Goal: Communication & Community: Answer question/provide support

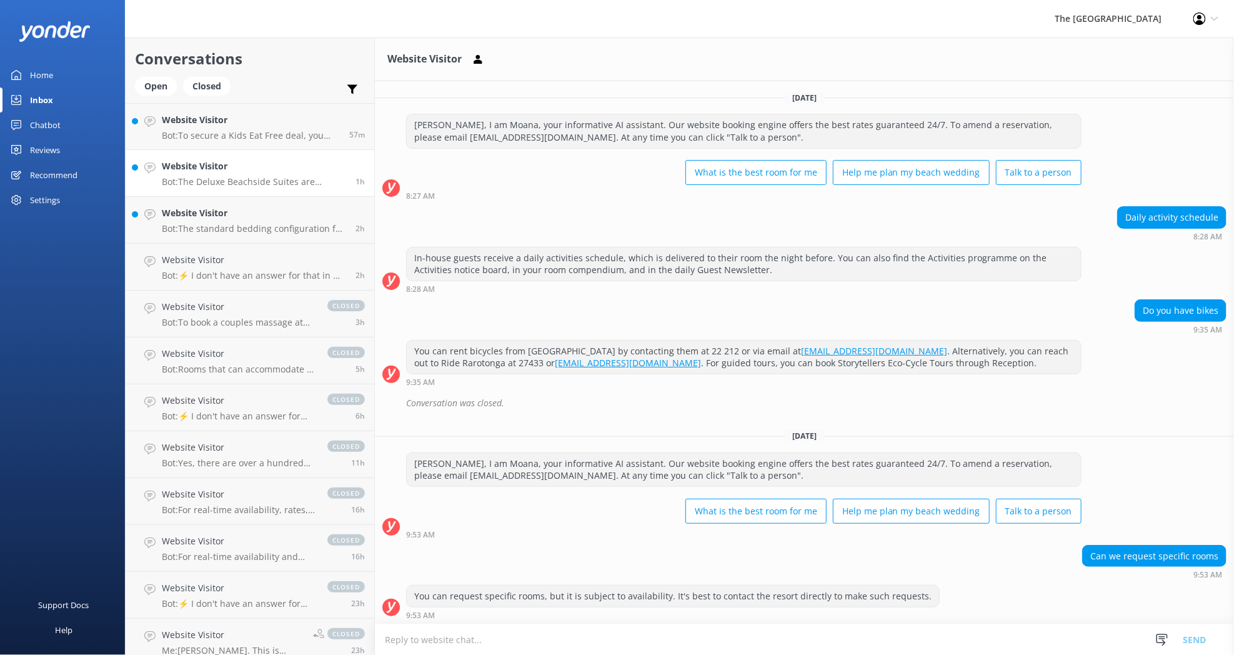
scroll to position [94, 0]
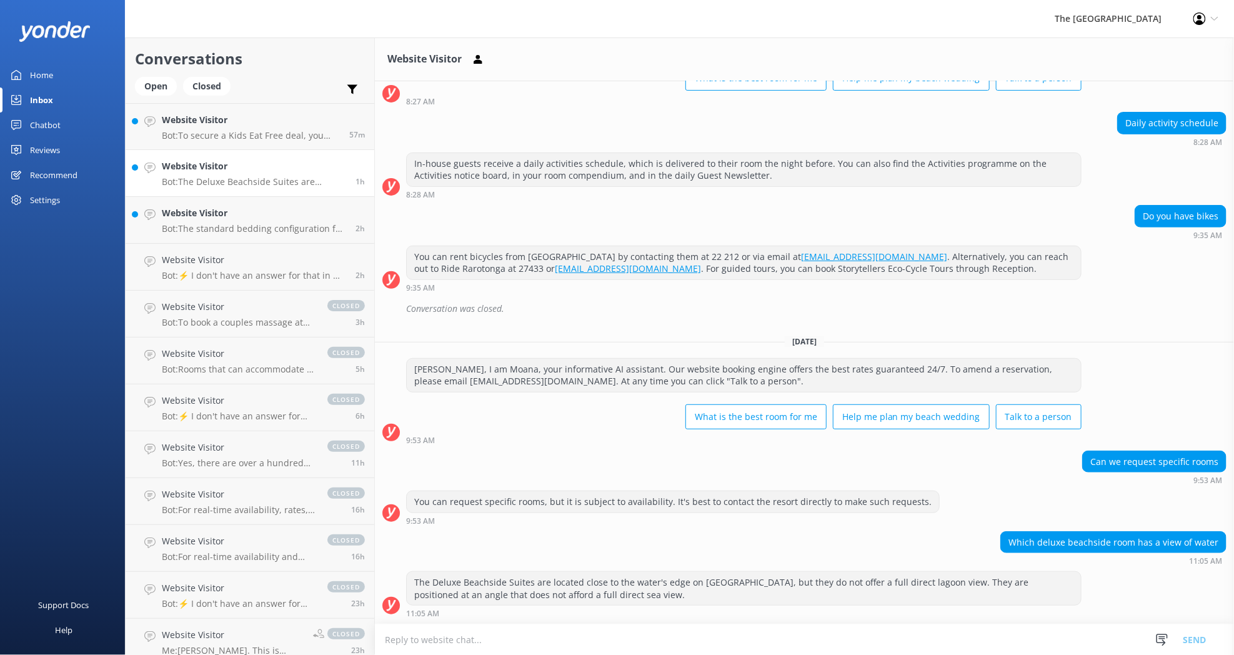
click at [242, 173] on div "Website Visitor Bot: The Deluxe Beachside Suites are located close to the water…" at bounding box center [254, 172] width 184 height 27
click at [259, 139] on p "Bot: To secure a Kids Eat Free deal, you need to book a package that includes t…" at bounding box center [251, 135] width 178 height 11
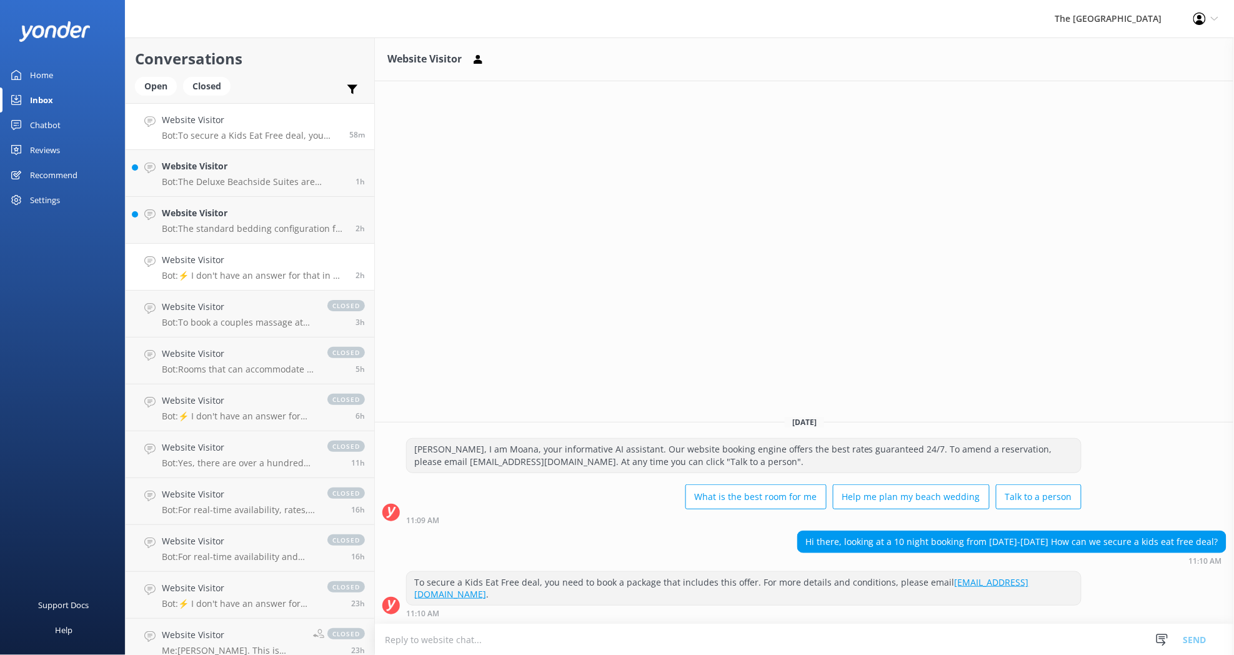
click at [264, 268] on div "Website Visitor Bot: ⚡ I don't have an answer for that in my knowledge base. Pl…" at bounding box center [254, 266] width 184 height 27
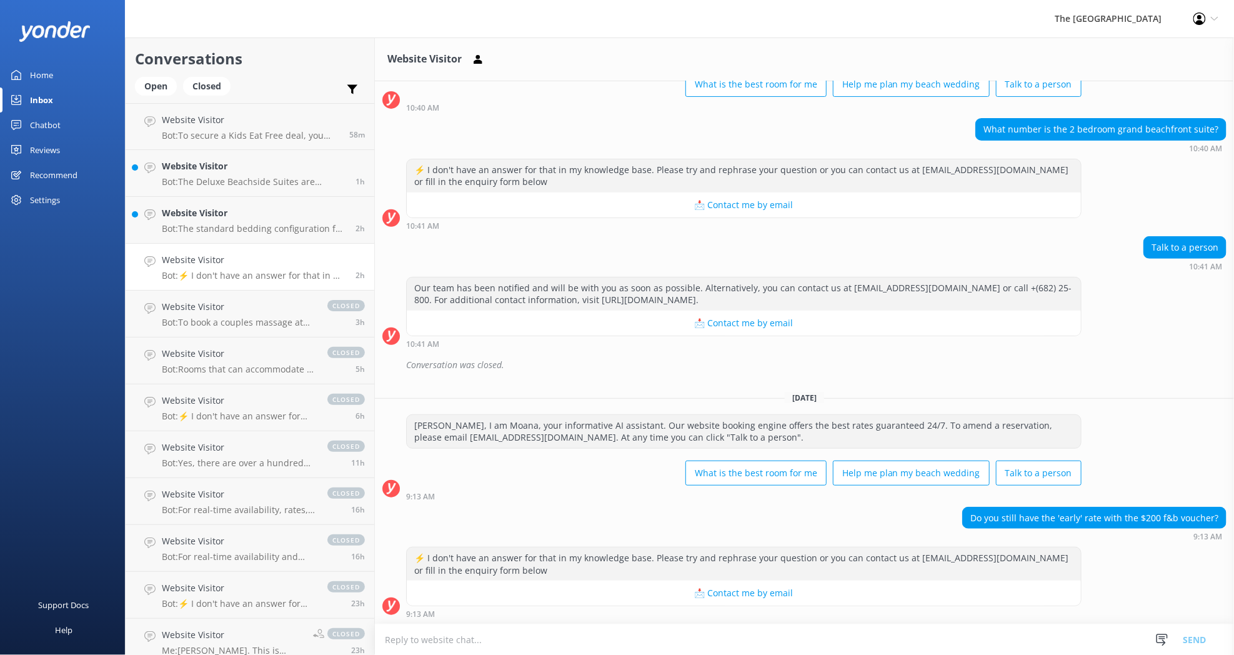
scroll to position [0, 0]
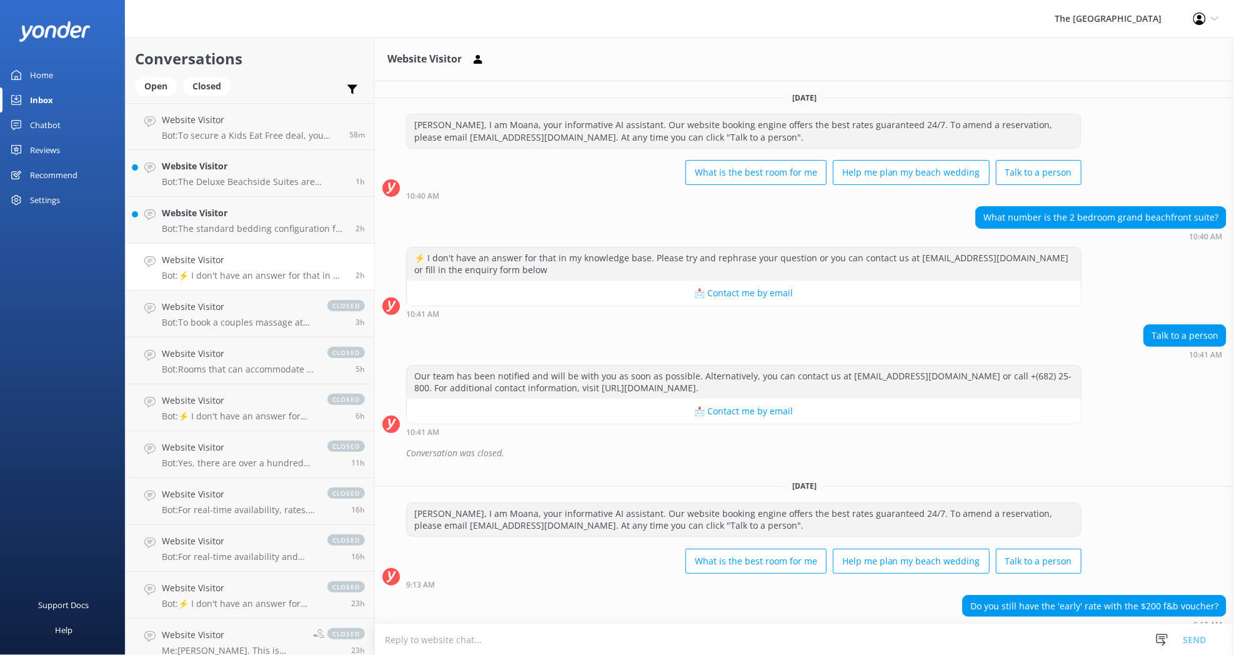
click at [944, 51] on div "Website Visitor" at bounding box center [804, 59] width 859 height 44
click at [150, 82] on div "Open" at bounding box center [156, 86] width 42 height 19
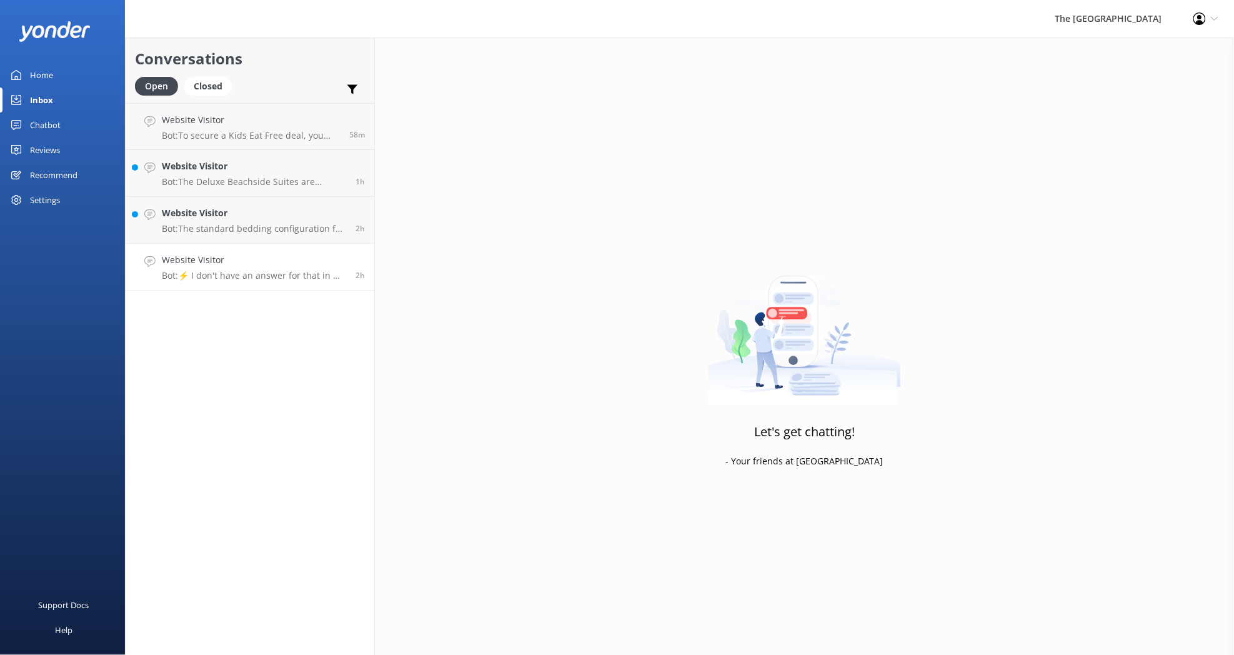
click at [218, 272] on p "Bot: ⚡ I don't have an answer for that in my knowledge base. Please try and rep…" at bounding box center [254, 275] width 184 height 11
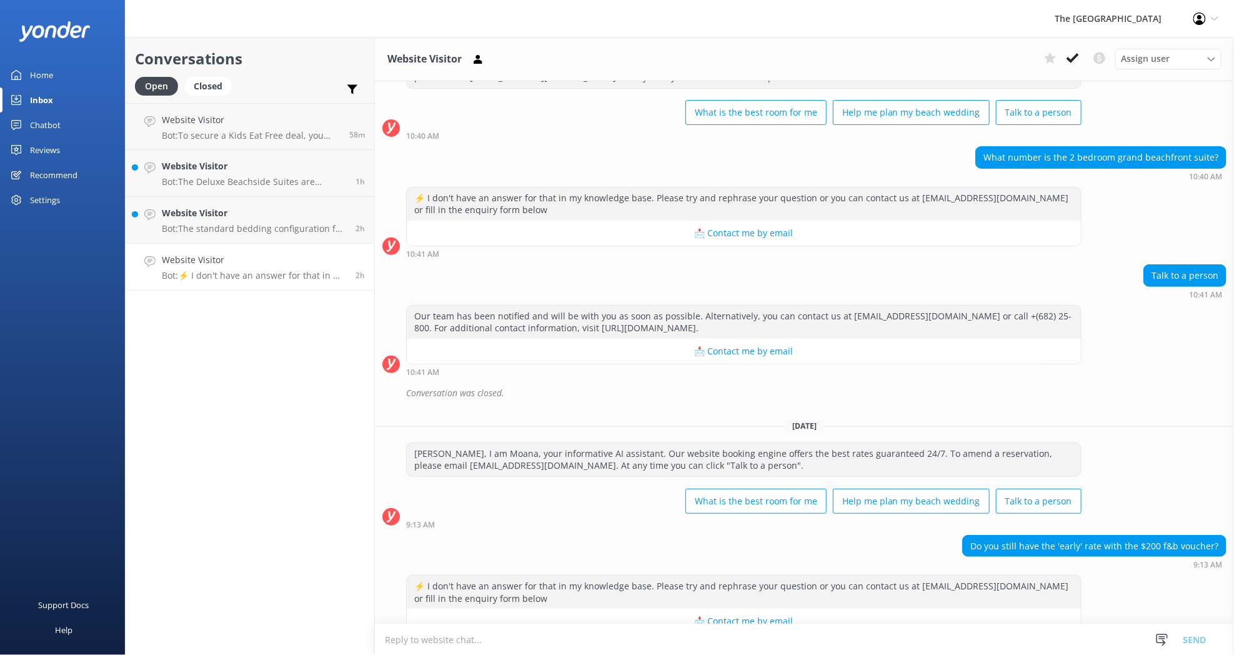
scroll to position [88, 0]
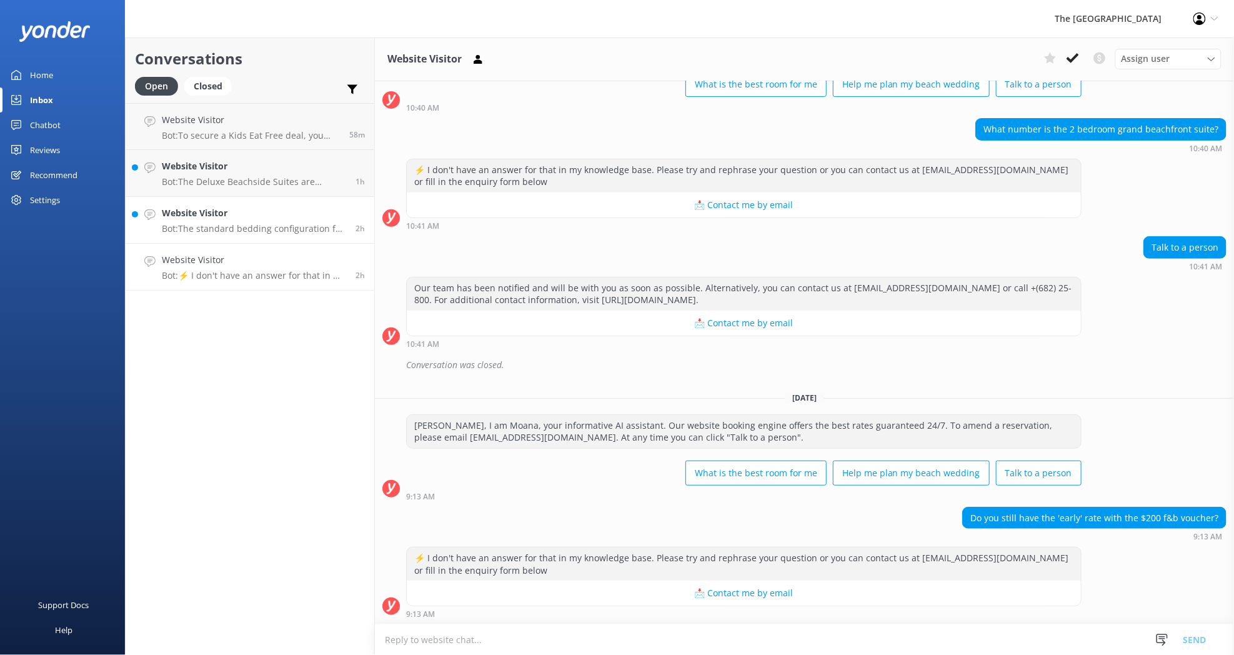
click at [234, 227] on p "Bot: The standard bedding configuration for the Deluxe Beachfront Suite is 1 Ki…" at bounding box center [254, 228] width 184 height 11
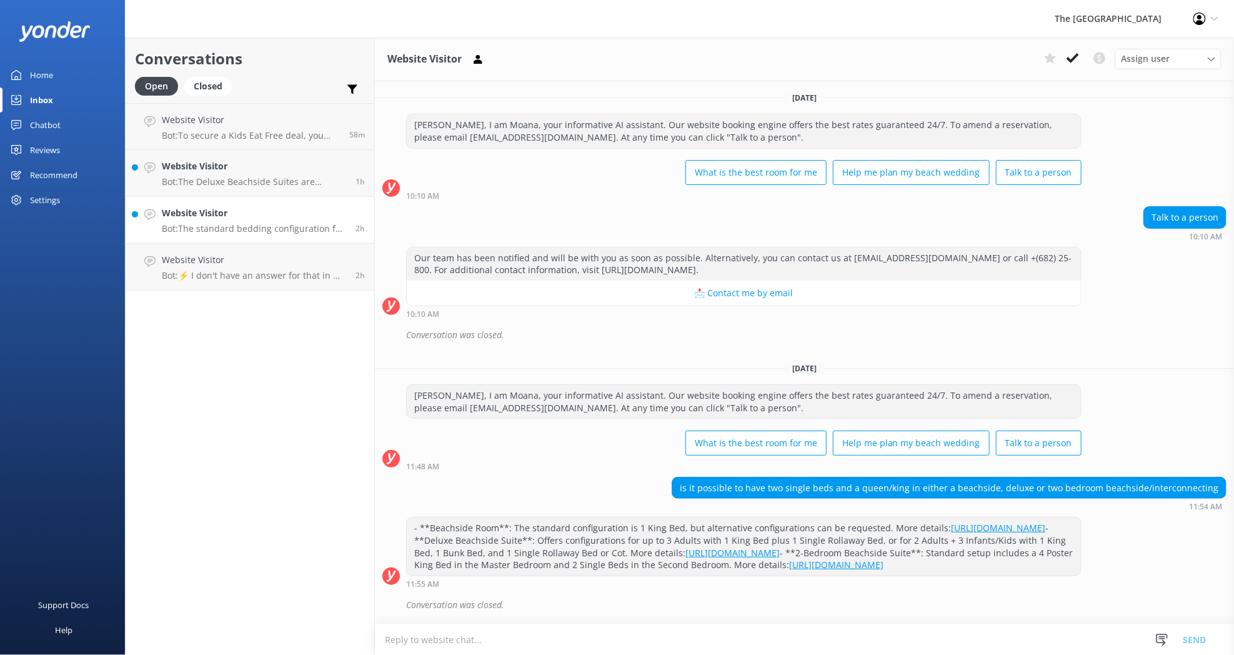
scroll to position [272, 0]
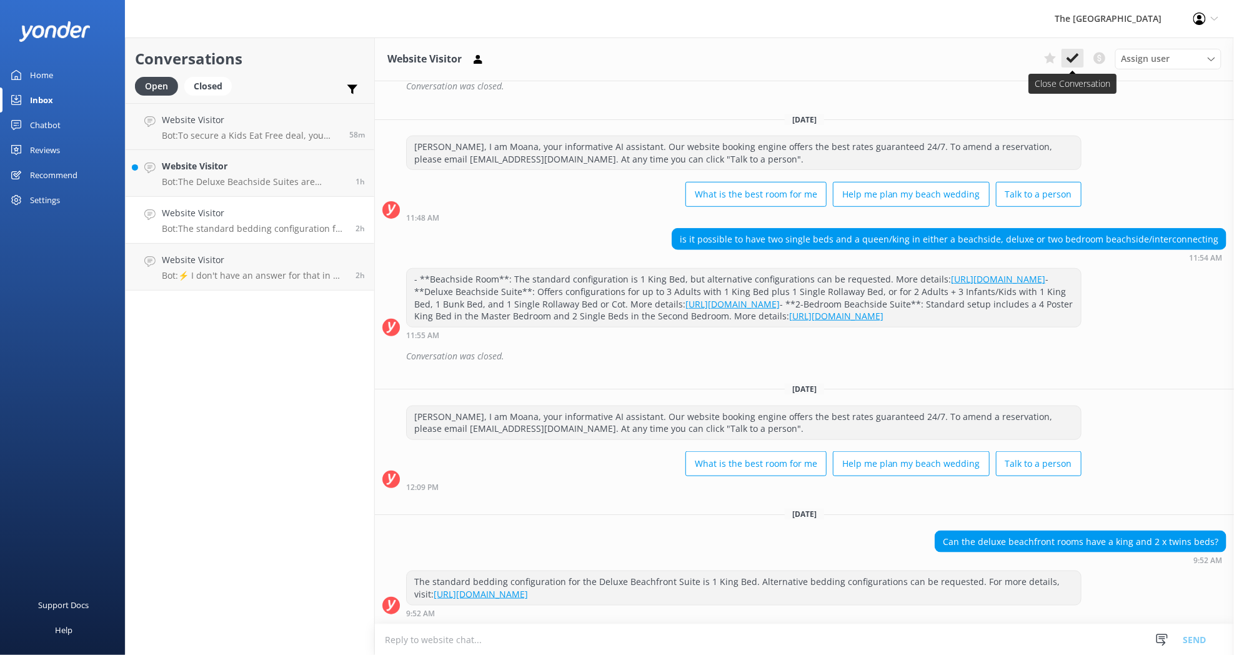
click at [1073, 64] on button at bounding box center [1073, 58] width 22 height 19
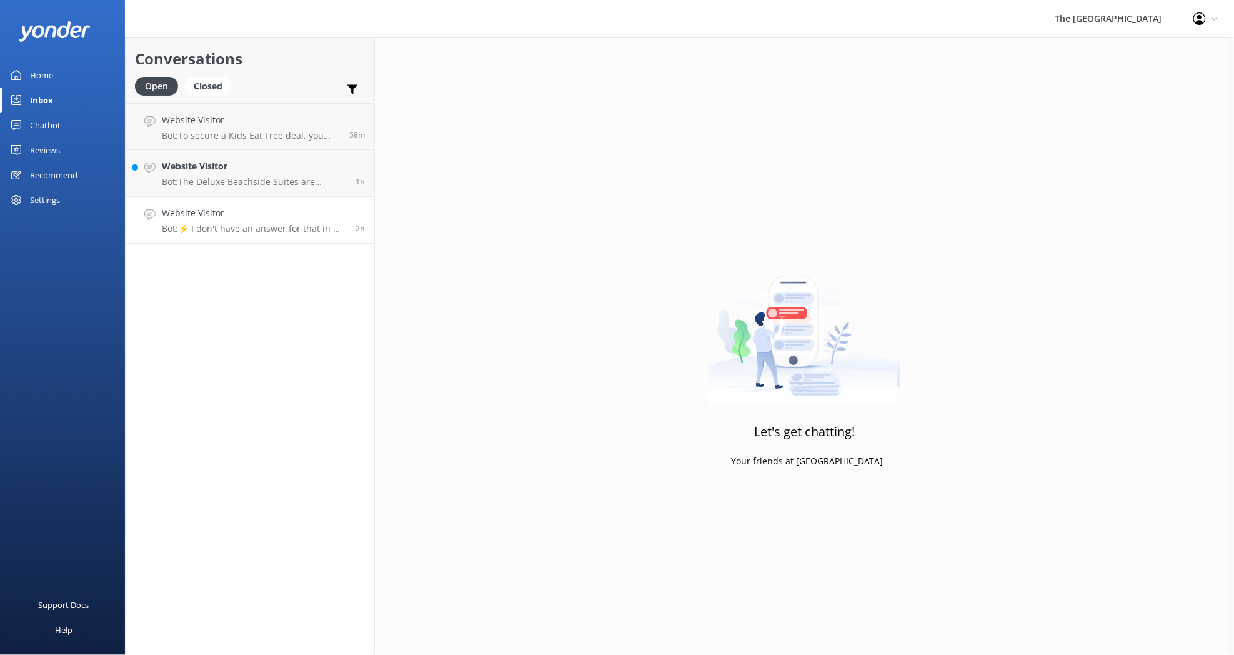
click at [257, 221] on div "Website Visitor Bot: ⚡ I don't have an answer for that in my knowledge base. Pl…" at bounding box center [254, 219] width 184 height 27
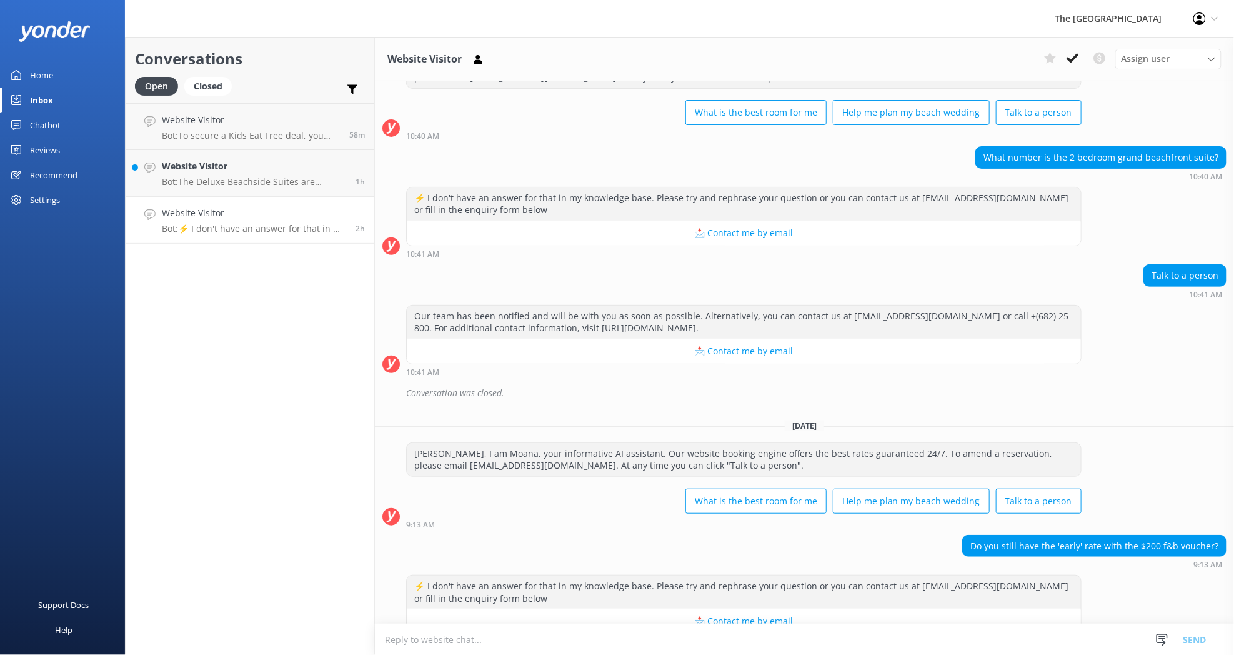
scroll to position [88, 0]
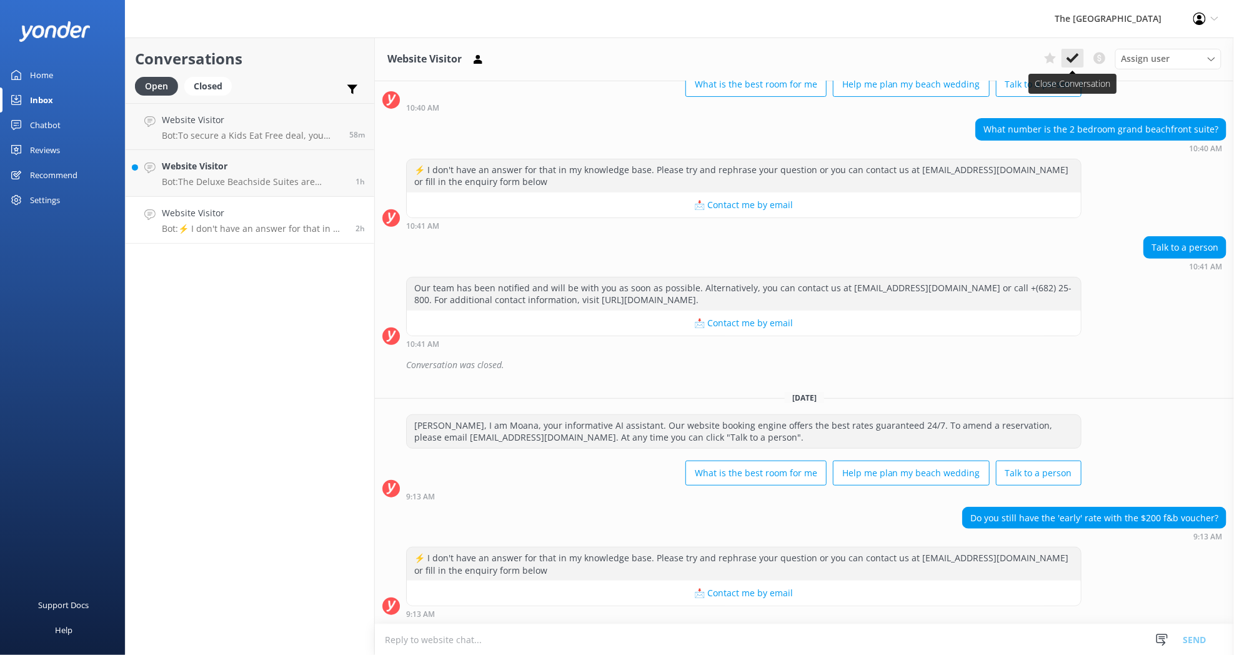
click at [1068, 55] on icon at bounding box center [1073, 58] width 12 height 12
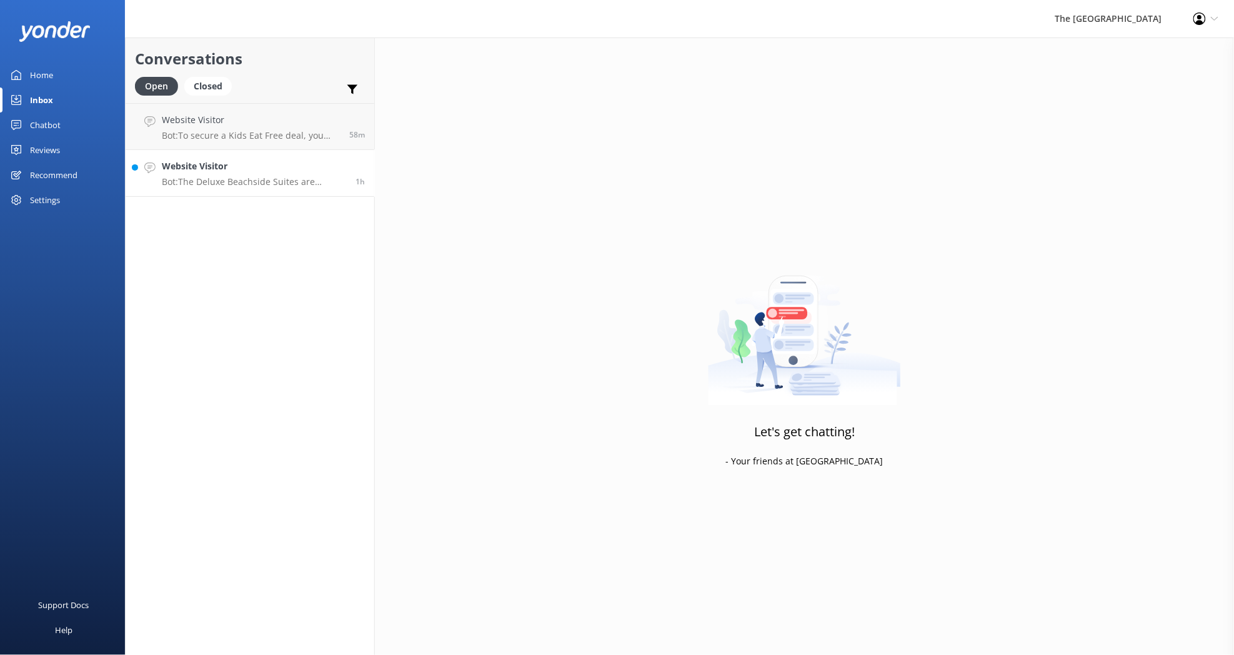
click at [270, 181] on p "Bot: The Deluxe Beachside Suites are located close to the water's edge on [GEOG…" at bounding box center [254, 181] width 184 height 11
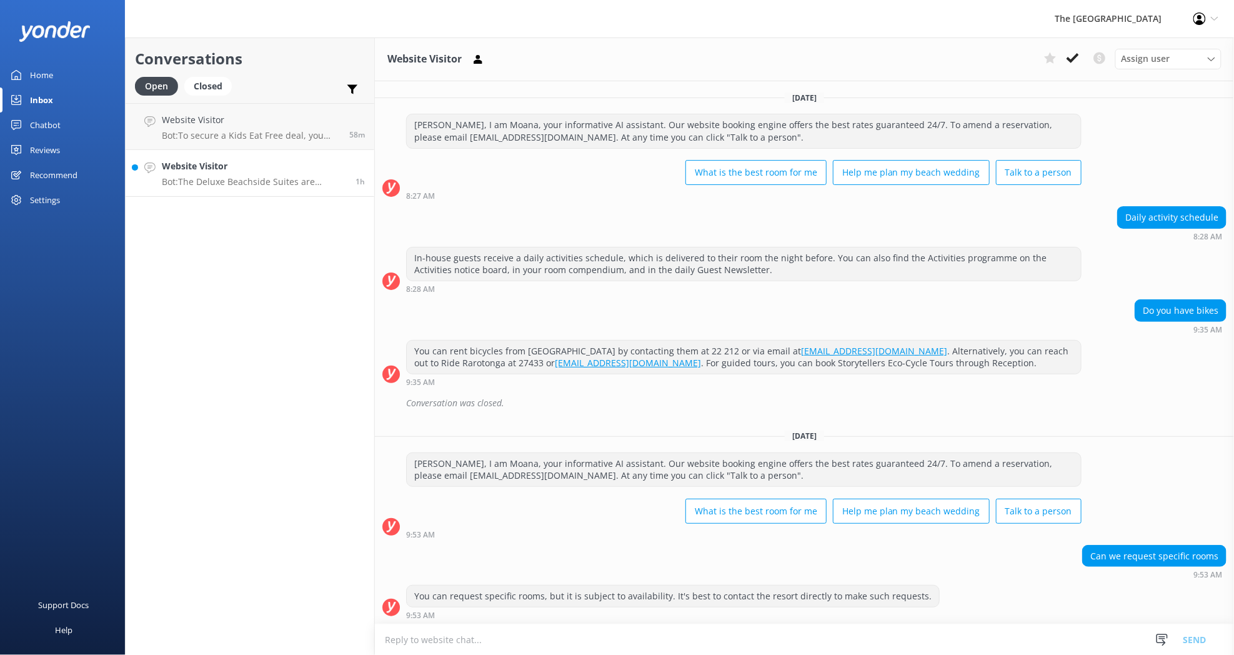
scroll to position [94, 0]
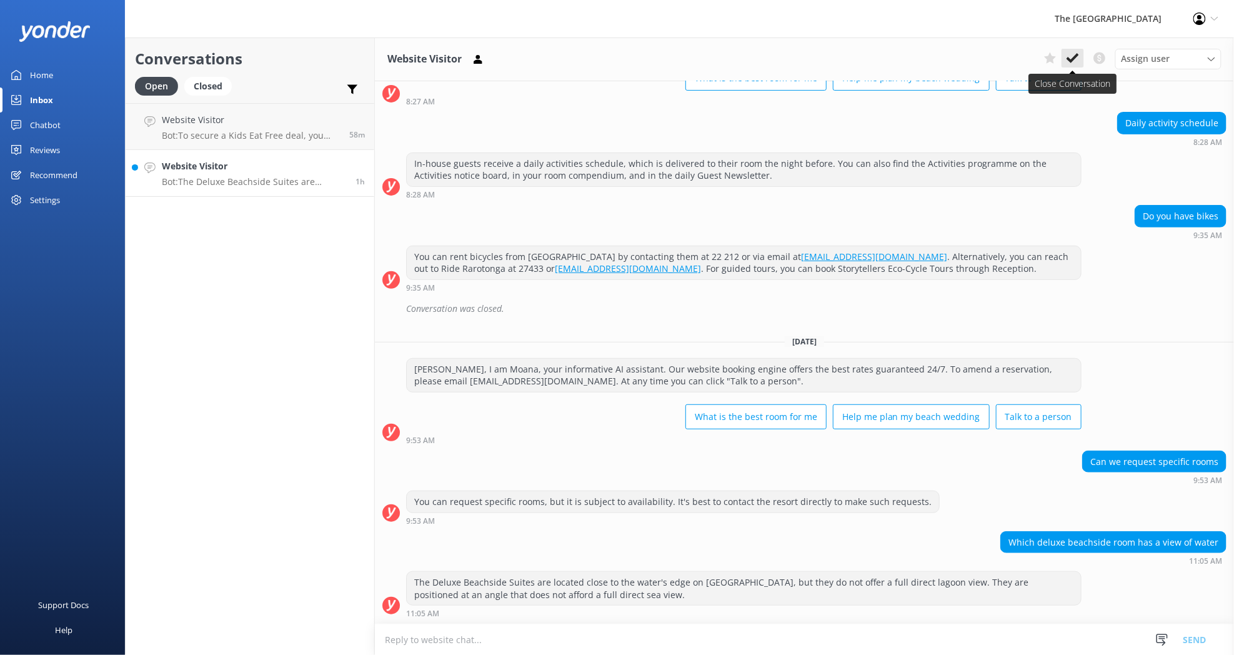
click at [1066, 61] on button at bounding box center [1073, 58] width 22 height 19
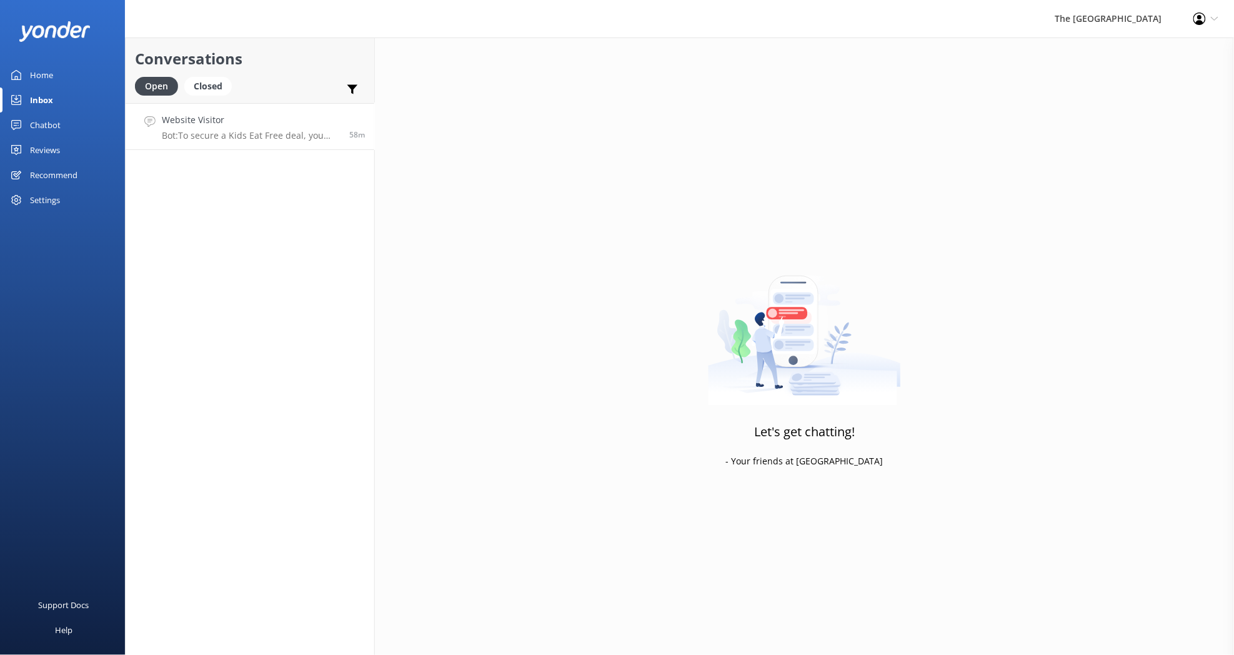
click at [254, 133] on p "Bot: To secure a Kids Eat Free deal, you need to book a package that includes t…" at bounding box center [251, 135] width 178 height 11
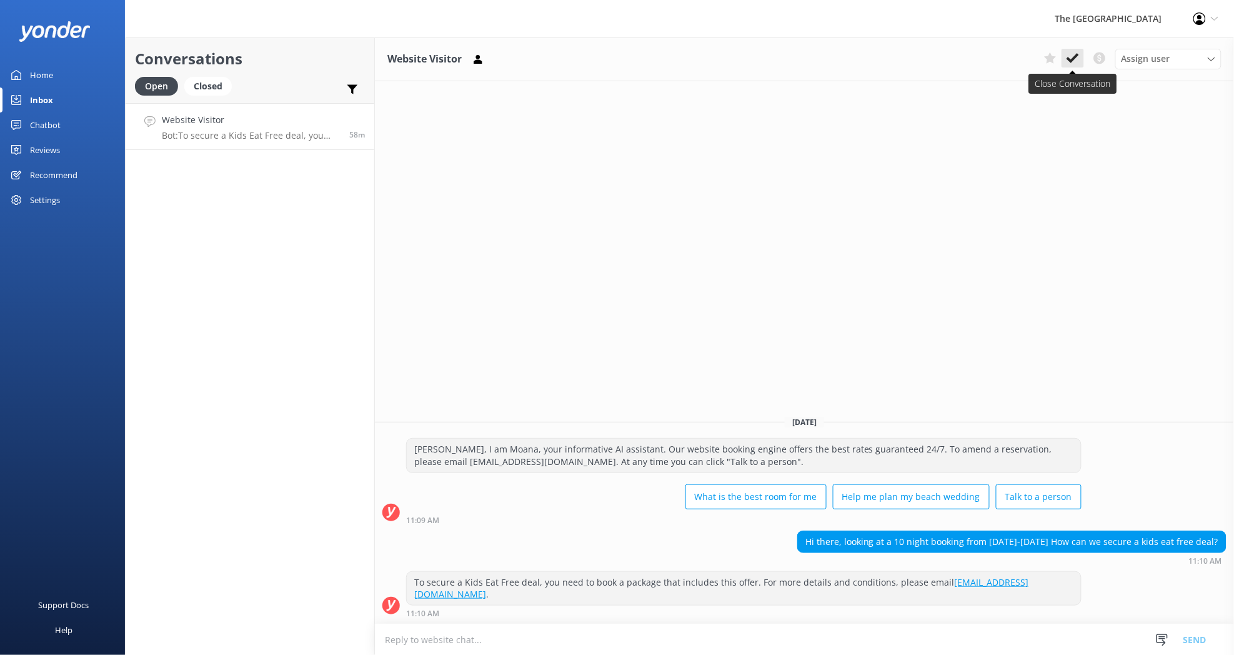
click at [1071, 57] on icon at bounding box center [1073, 58] width 12 height 12
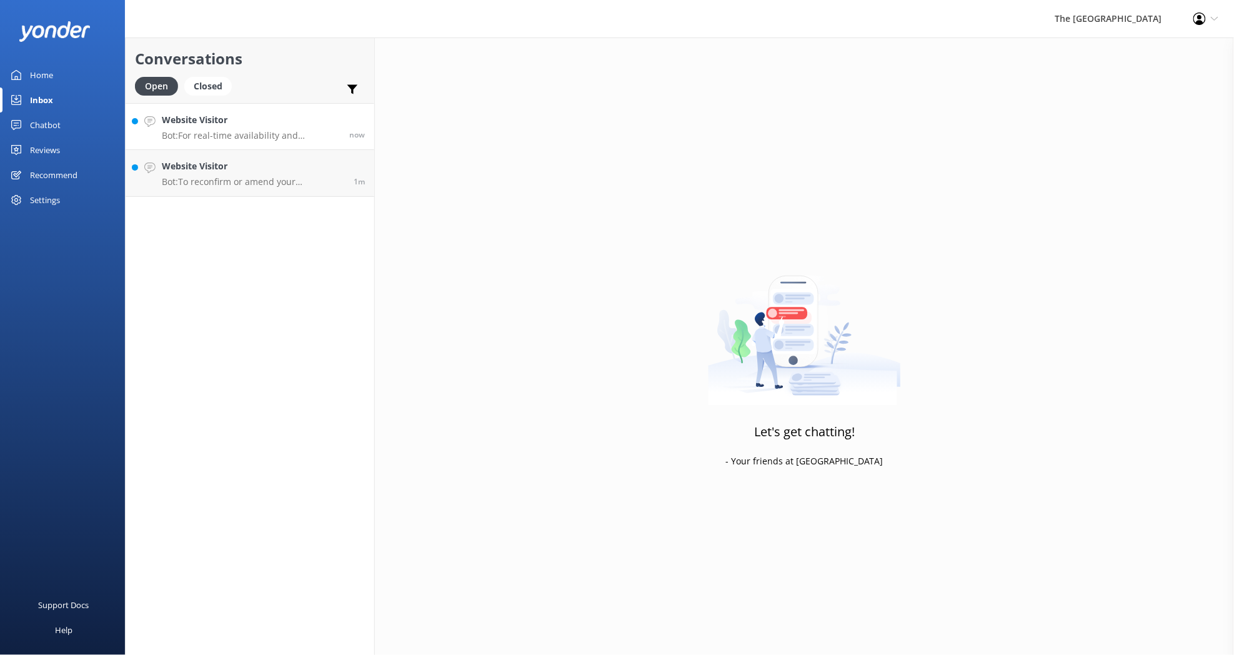
click at [254, 136] on p "Bot: For real-time availability and accommodation bookings, please visit [URL][…" at bounding box center [251, 135] width 178 height 11
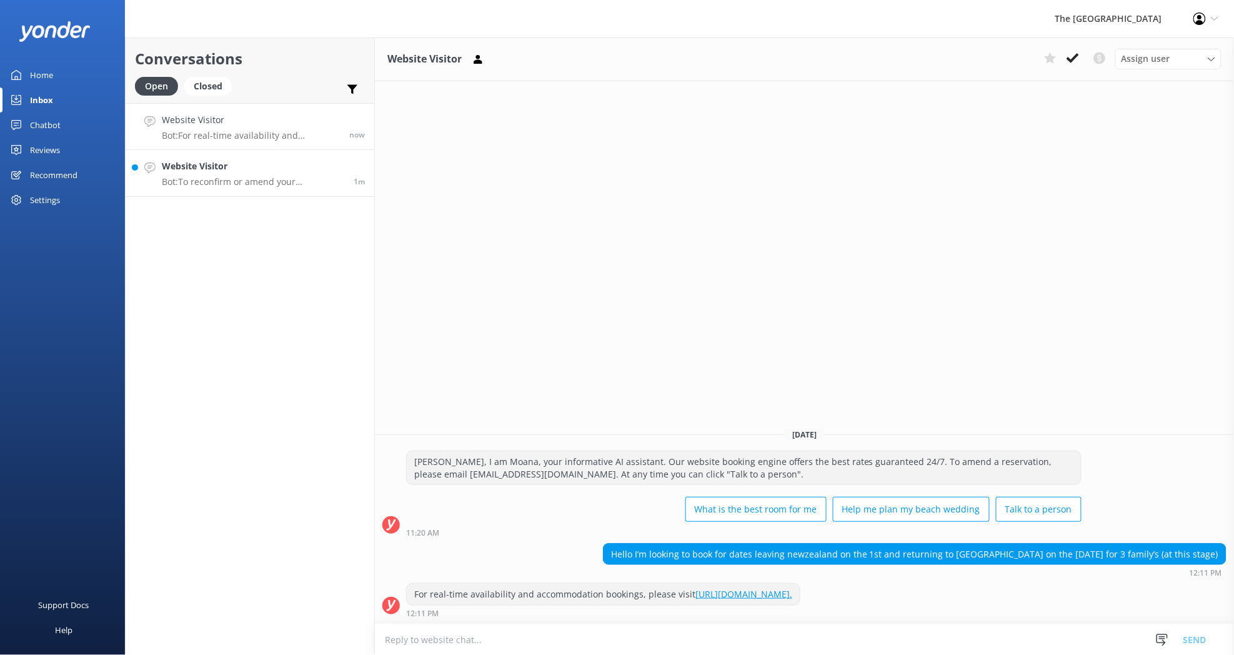
click at [243, 172] on h4 "Website Visitor" at bounding box center [253, 166] width 182 height 14
